Goal: Task Accomplishment & Management: Manage account settings

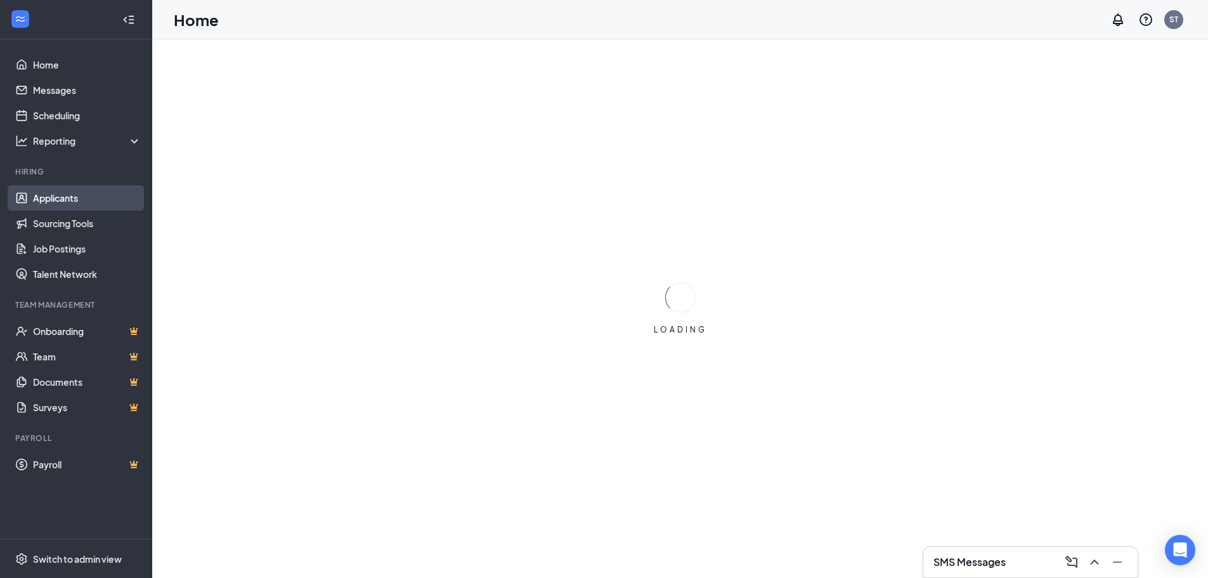
click at [85, 196] on link "Applicants" at bounding box center [87, 197] width 108 height 25
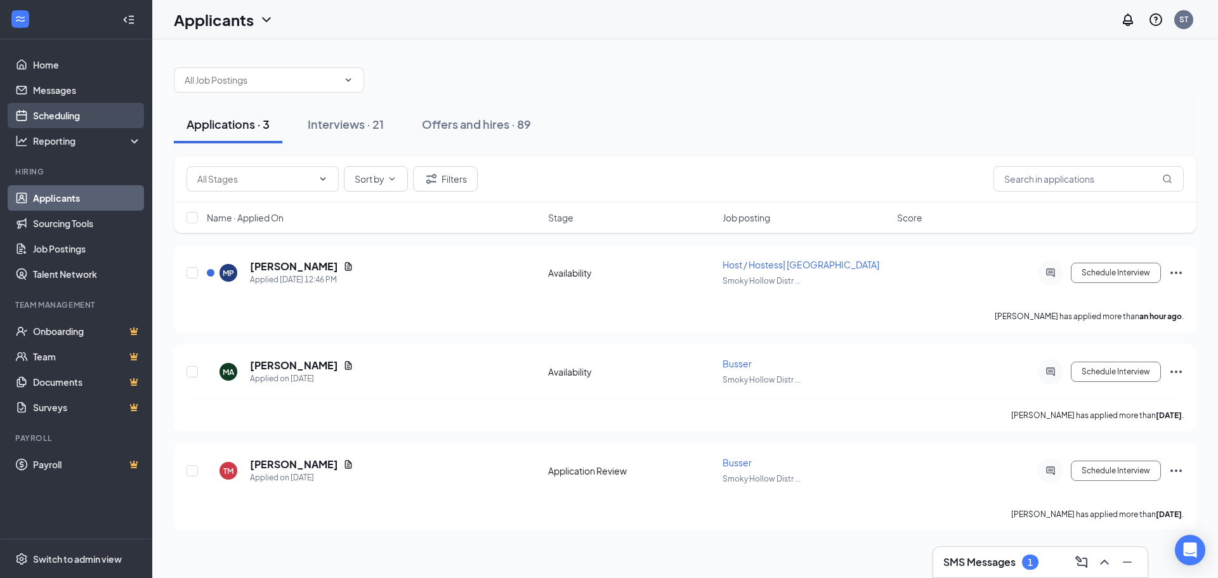
click at [74, 110] on link "Scheduling" at bounding box center [87, 115] width 108 height 25
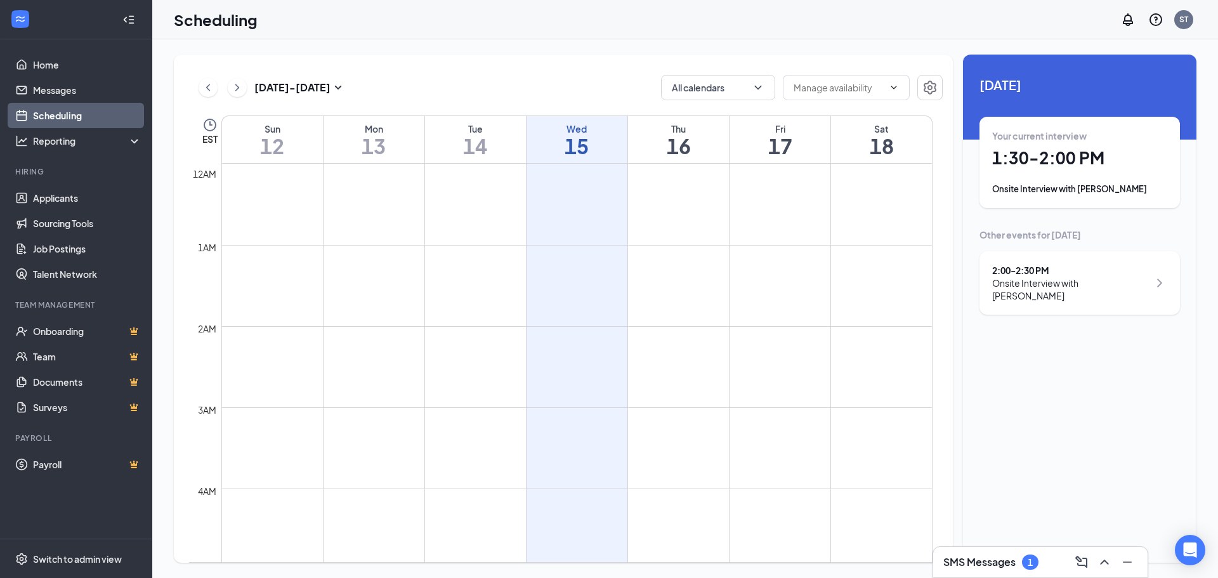
scroll to position [624, 0]
click at [1058, 174] on div "Your current interview 1:30 - 2:00 PM Onsite Interview with [PERSON_NAME]" at bounding box center [1079, 162] width 175 height 66
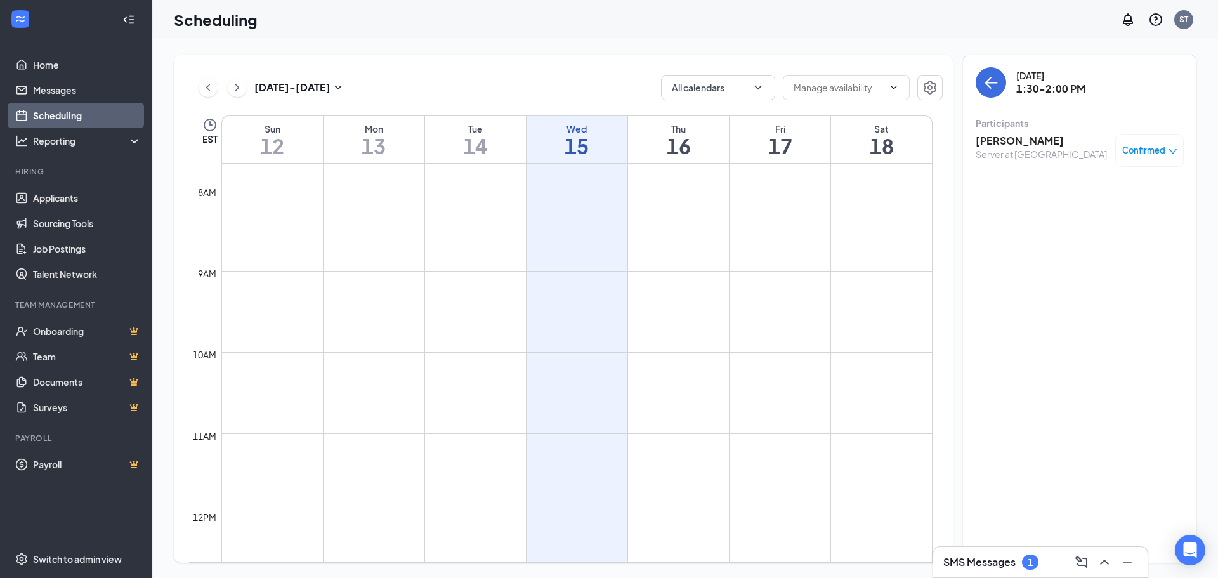
click at [1022, 143] on h3 "[PERSON_NAME]" at bounding box center [1041, 141] width 131 height 14
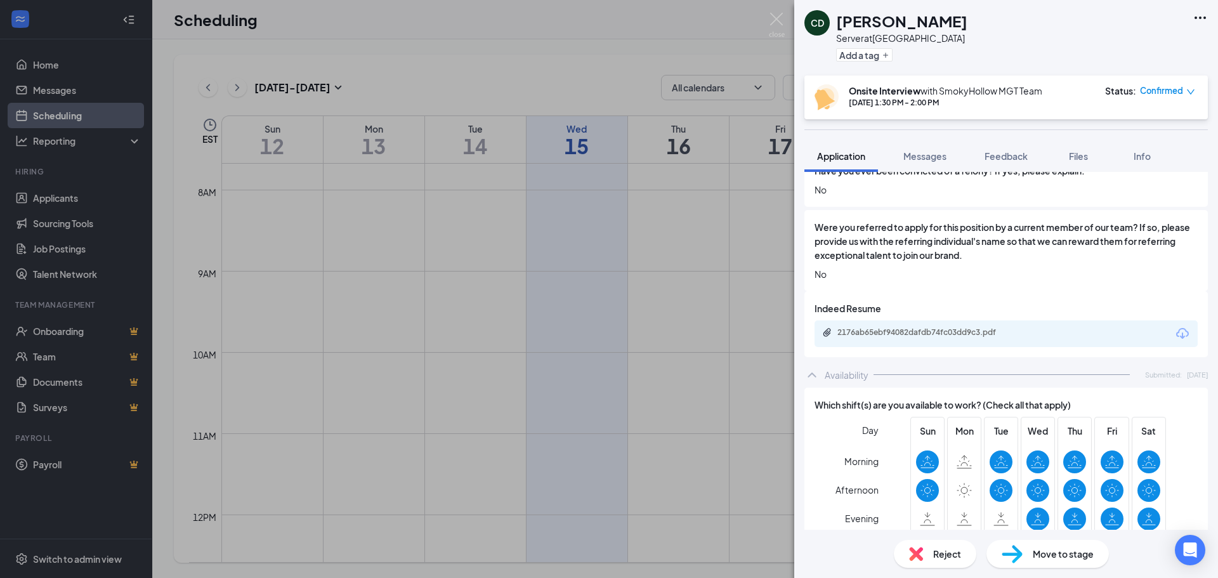
scroll to position [766, 0]
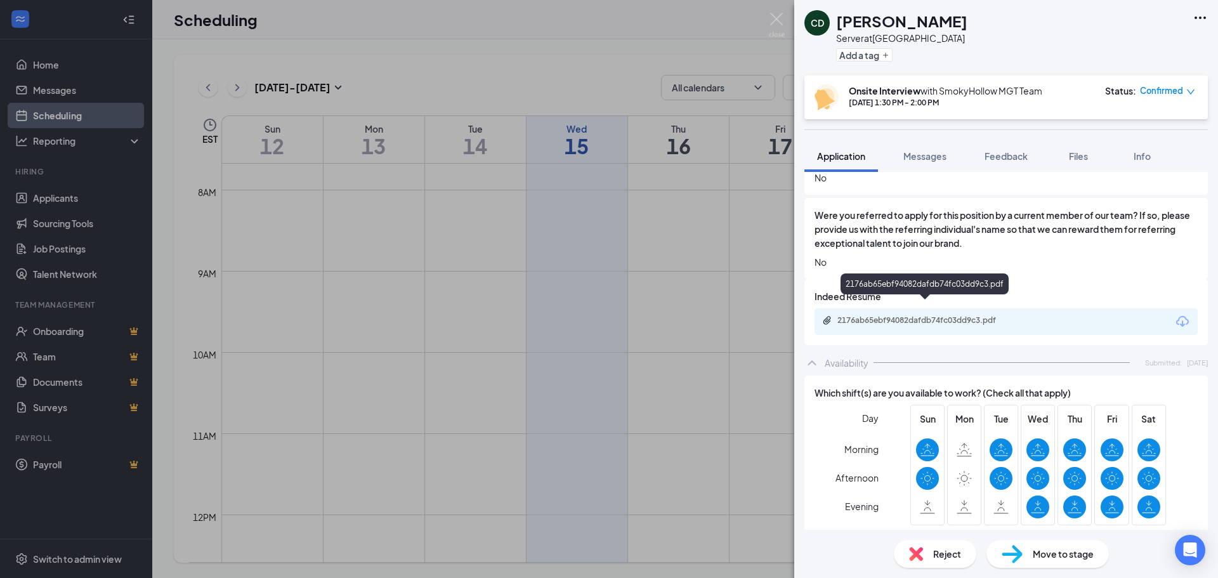
click at [919, 315] on div "2176ab65ebf94082dafdb74fc03dd9c3.pdf" at bounding box center [926, 320] width 178 height 10
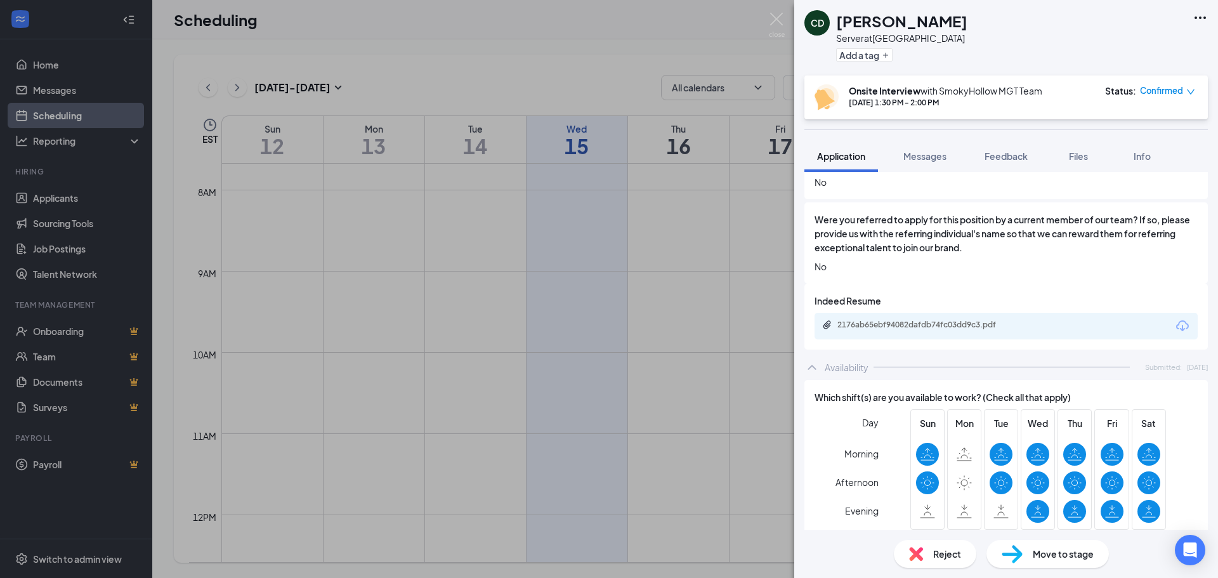
click at [764, 23] on div "CD [PERSON_NAME] Server at [GEOGRAPHIC_DATA] Add a tag Onsite Interview with Sm…" at bounding box center [609, 289] width 1218 height 578
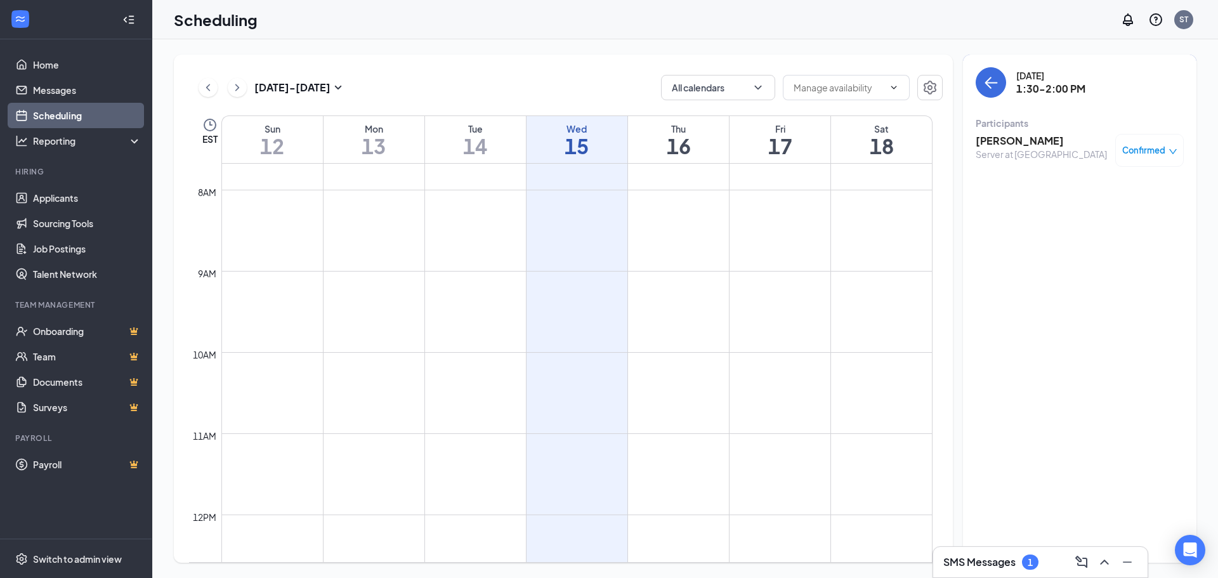
click at [770, 20] on div "Scheduling ST" at bounding box center [685, 19] width 1066 height 39
click at [1001, 85] on button "back-button" at bounding box center [991, 82] width 30 height 30
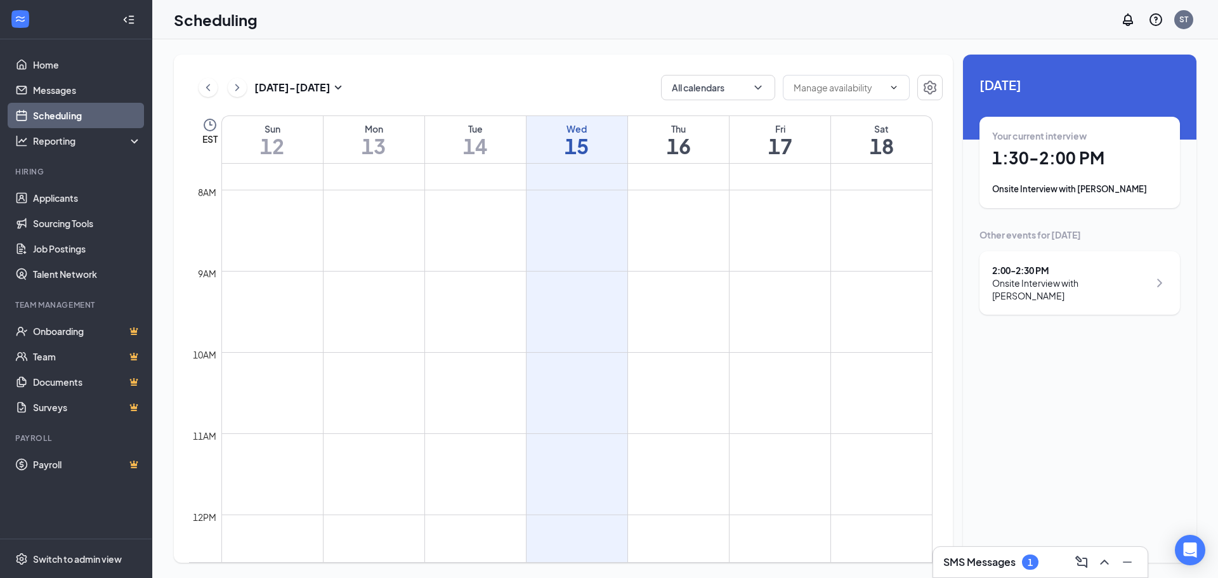
click at [1111, 297] on div "Onsite Interview with [PERSON_NAME]" at bounding box center [1070, 289] width 157 height 25
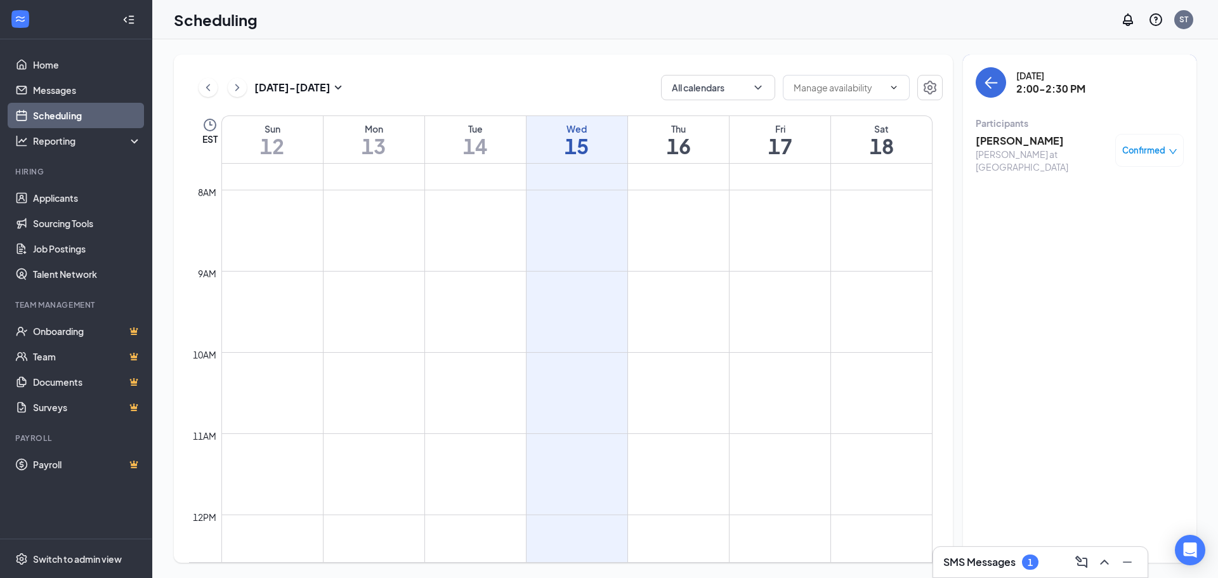
click at [1010, 141] on h3 "[PERSON_NAME]" at bounding box center [1042, 141] width 133 height 14
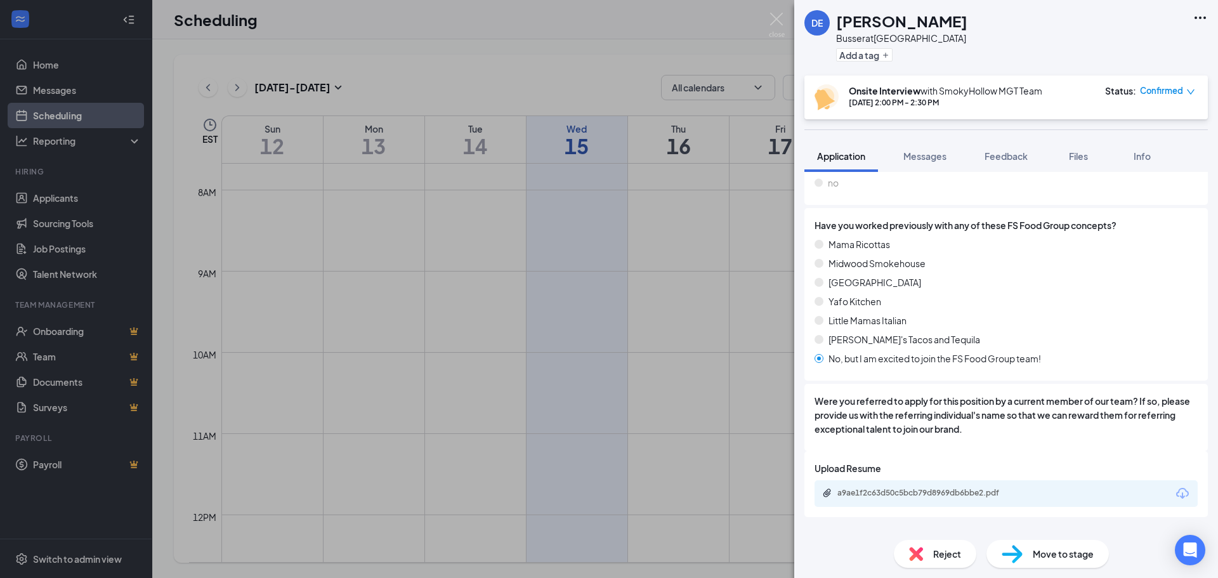
scroll to position [613, 0]
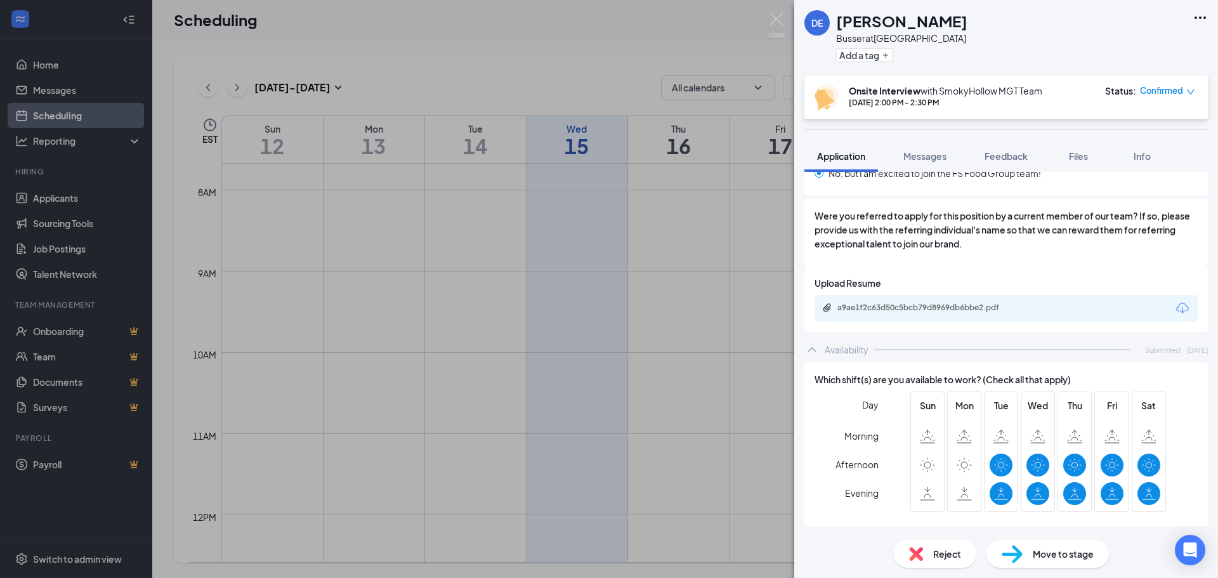
click at [955, 304] on div "a9ae1f2c63d50c5bcb79d8969db6bbe2.pdf" at bounding box center [926, 308] width 178 height 10
